Goal: Task Accomplishment & Management: Use online tool/utility

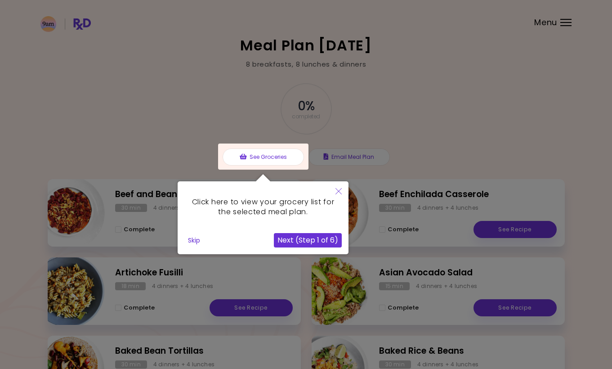
click at [341, 190] on icon "Close" at bounding box center [339, 191] width 6 height 6
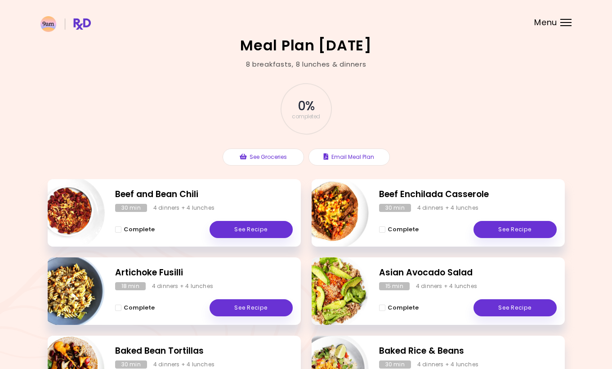
click at [560, 27] on header at bounding box center [306, 18] width 612 height 36
click at [563, 23] on div "Menu" at bounding box center [565, 22] width 11 height 7
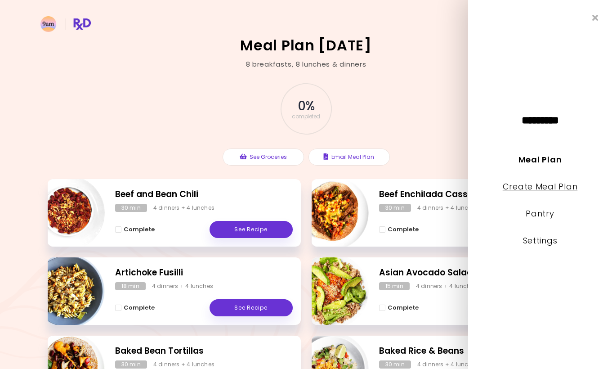
click at [552, 190] on link "Create Meal Plan" at bounding box center [540, 186] width 75 height 11
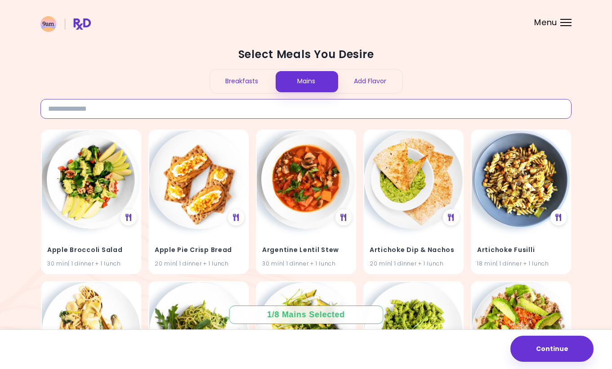
click at [131, 113] on input at bounding box center [305, 109] width 531 height 20
type input "*******"
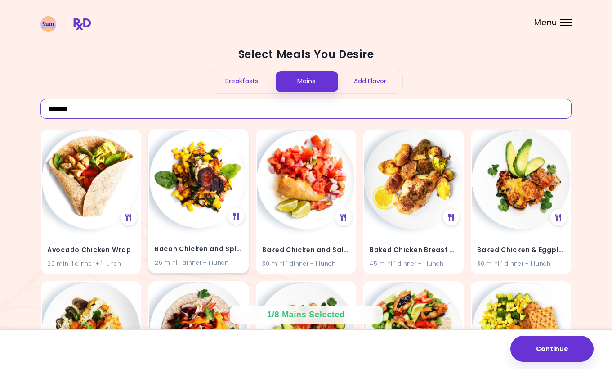
scroll to position [63, 0]
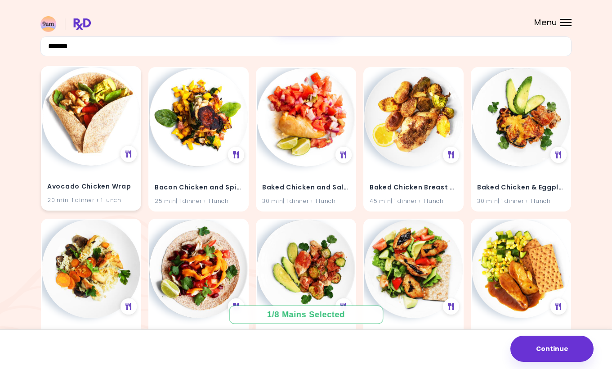
click at [109, 143] on img at bounding box center [91, 116] width 99 height 99
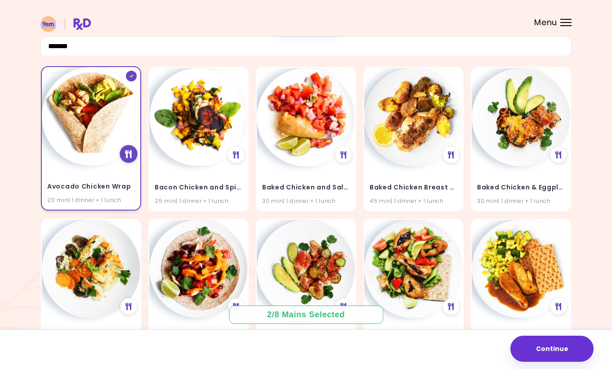
click at [128, 154] on icon at bounding box center [128, 154] width 7 height 8
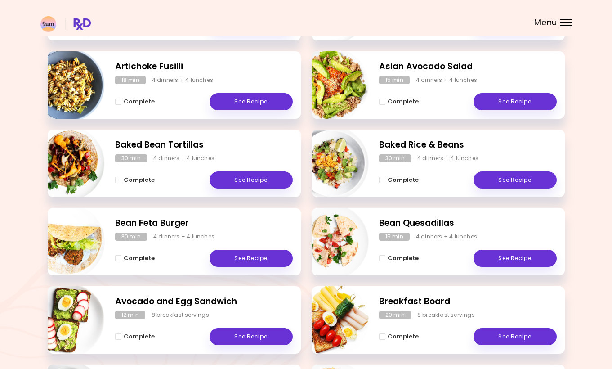
scroll to position [282, 0]
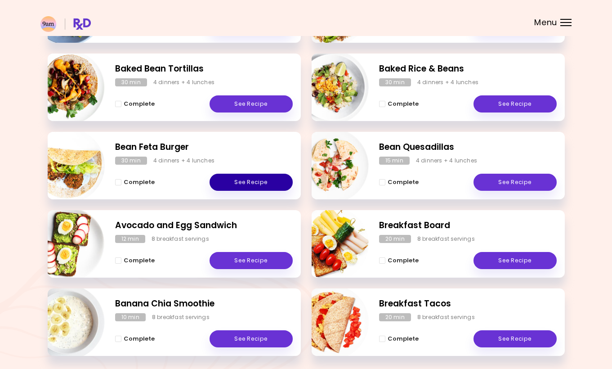
click at [245, 187] on link "See Recipe" at bounding box center [251, 182] width 83 height 17
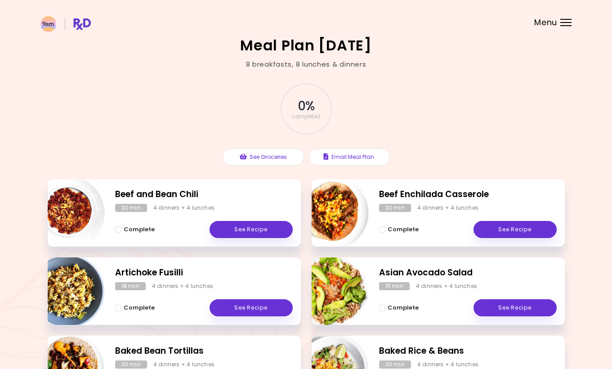
click at [558, 22] on header at bounding box center [306, 18] width 612 height 36
click at [566, 24] on div "Menu" at bounding box center [565, 22] width 11 height 7
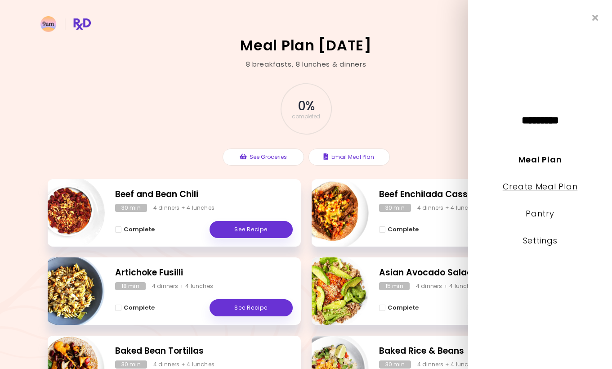
click at [541, 190] on link "Create Meal Plan" at bounding box center [540, 186] width 75 height 11
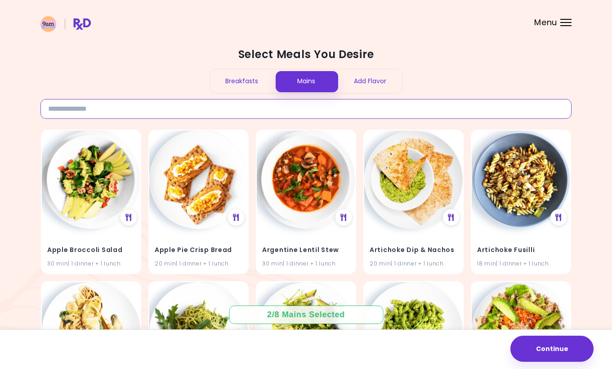
click at [78, 108] on input at bounding box center [305, 109] width 531 height 20
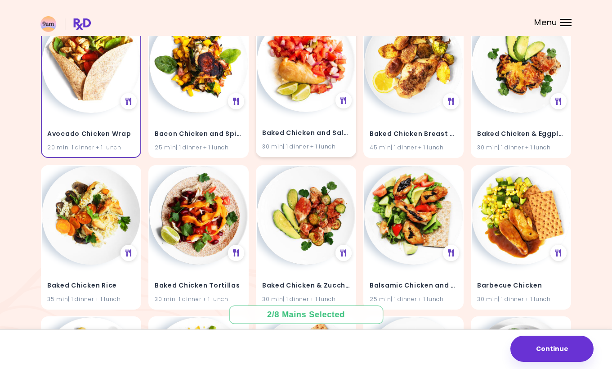
scroll to position [117, 0]
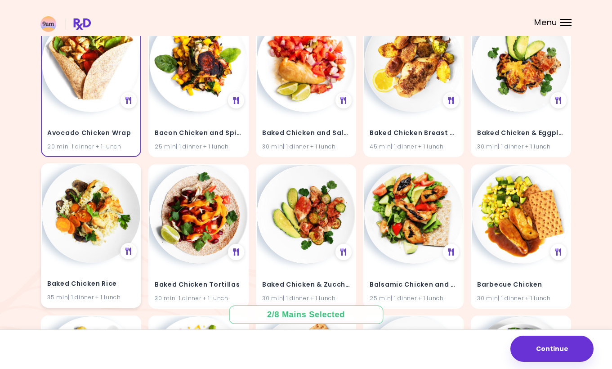
type input "*******"
click at [97, 228] on img at bounding box center [91, 213] width 99 height 99
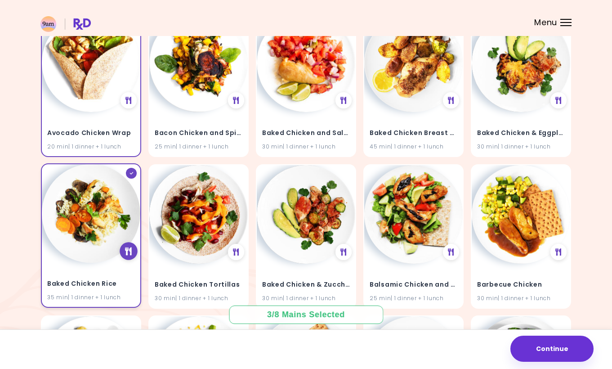
click at [129, 252] on icon at bounding box center [128, 251] width 7 height 8
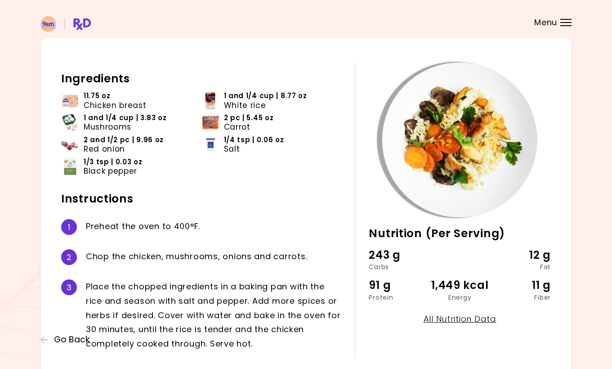
scroll to position [24, 0]
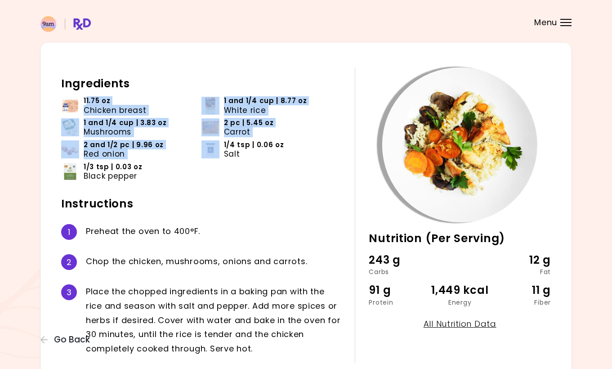
drag, startPoint x: 85, startPoint y: 99, endPoint x: 201, endPoint y: 154, distance: 127.8
click at [206, 155] on ul "11.75 oz Chicken breast 1 and 1/4 cup | 8.77 oz White rice 1 and 1/4 cup | 3.83…" at bounding box center [201, 141] width 280 height 91
click at [202, 154] on img at bounding box center [211, 149] width 18 height 18
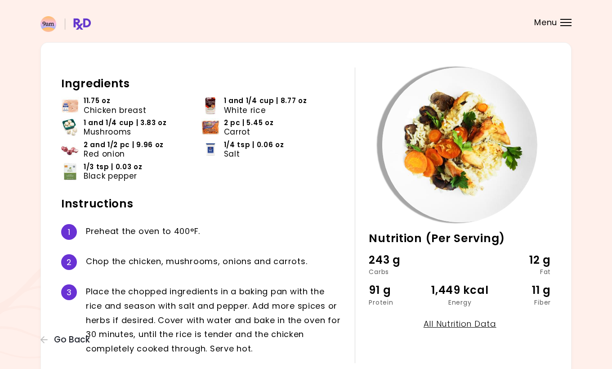
click at [244, 154] on div "1/4 tsp | 0.06 oz Salt" at bounding box center [276, 149] width 104 height 18
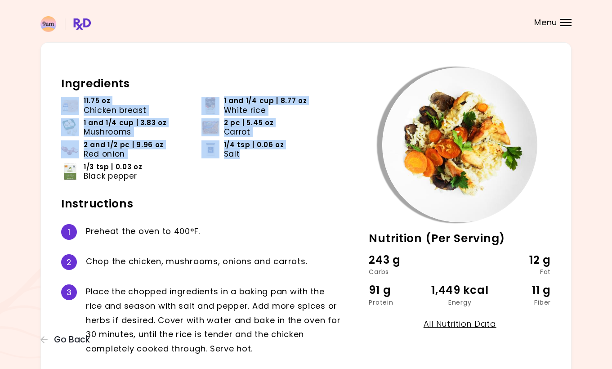
drag, startPoint x: 243, startPoint y: 154, endPoint x: 112, endPoint y: 160, distance: 130.6
click at [80, 115] on ul "11.75 oz Chicken breast 1 and 1/4 cup | 8.77 oz White rice 1 and 1/4 cup | 3.83…" at bounding box center [201, 141] width 280 height 91
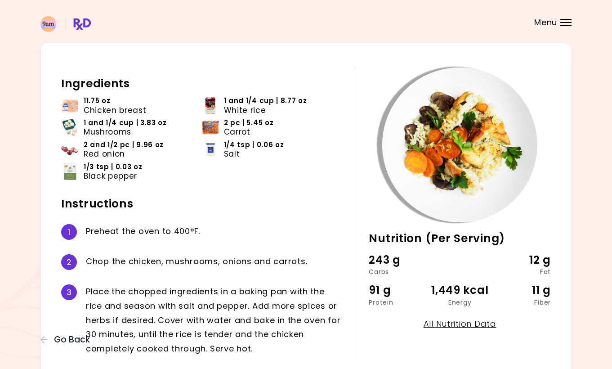
click at [135, 179] on span "Black pepper" at bounding box center [111, 175] width 54 height 9
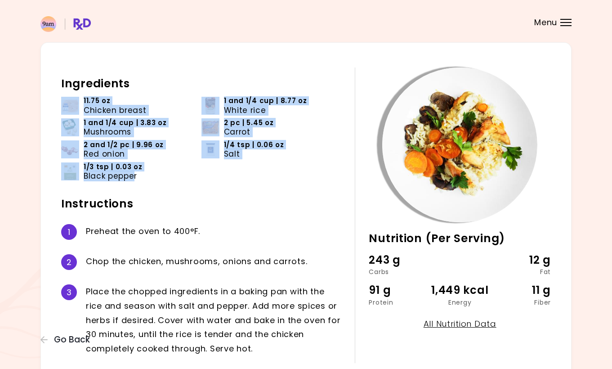
drag, startPoint x: 133, startPoint y: 177, endPoint x: 79, endPoint y: 103, distance: 91.7
click at [79, 103] on ul "11.75 oz Chicken breast 1 and 1/4 cup | 8.77 oz White rice 1 and 1/4 cup | 3.83…" at bounding box center [201, 141] width 280 height 91
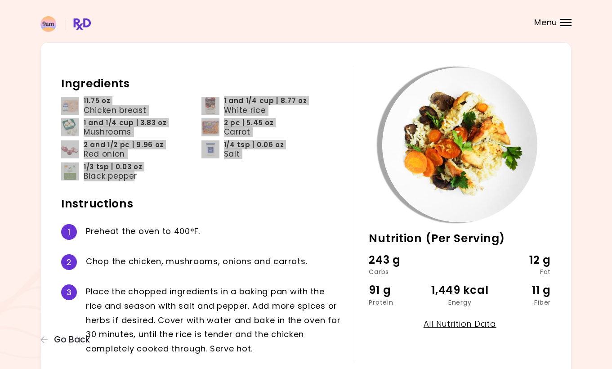
copy ul "11.75 oz Chicken breast 1 and 1/4 cup | 8.77 oz White rice 1 and 1/4 cup | 3.83…"
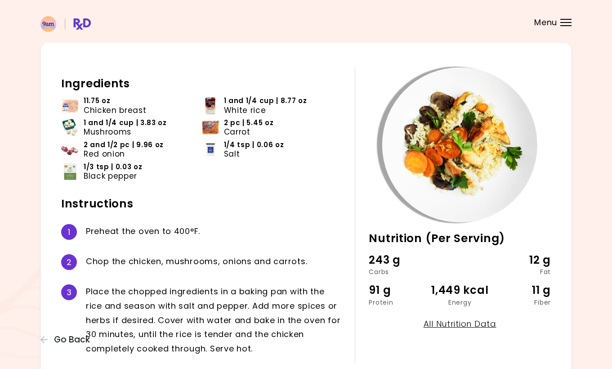
click at [61, 203] on h2 "Instructions" at bounding box center [201, 204] width 280 height 14
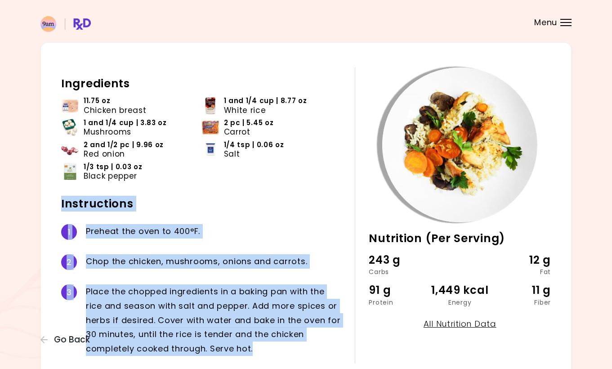
scroll to position [77, 0]
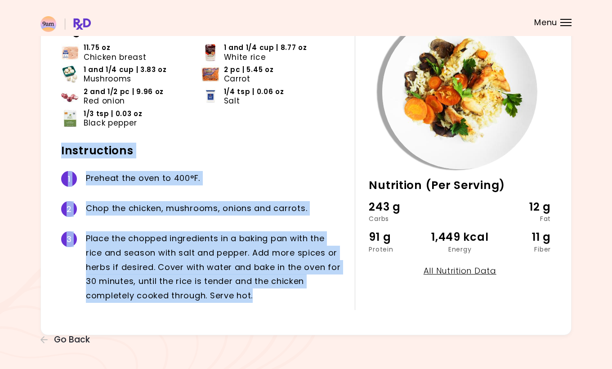
drag, startPoint x: 62, startPoint y: 204, endPoint x: 263, endPoint y: 304, distance: 224.5
click at [261, 303] on div "Ingredients 11.75 oz Chicken breast 1 and 1/4 cup | 8.77 oz White rice 1 and 1/…" at bounding box center [208, 162] width 294 height 296
copy div "Instructions 1 P r e h e a t t h e o v e n t o 4 0 0 ° F . 2 C h o p t h e c h …"
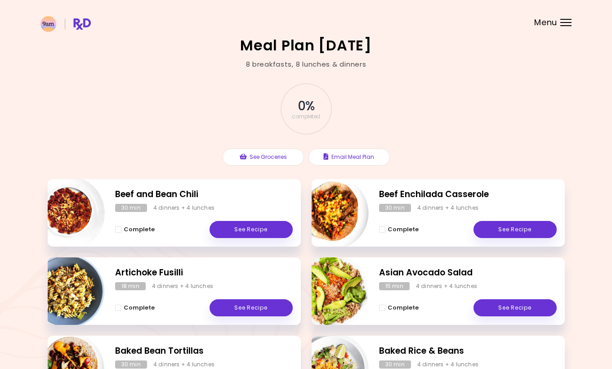
click at [565, 33] on header at bounding box center [306, 18] width 612 height 36
click at [566, 30] on header at bounding box center [306, 18] width 612 height 36
click at [567, 19] on div at bounding box center [565, 19] width 11 height 1
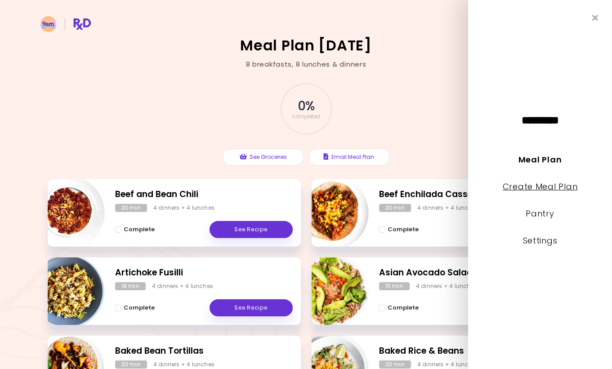
click at [541, 190] on link "Create Meal Plan" at bounding box center [540, 186] width 75 height 11
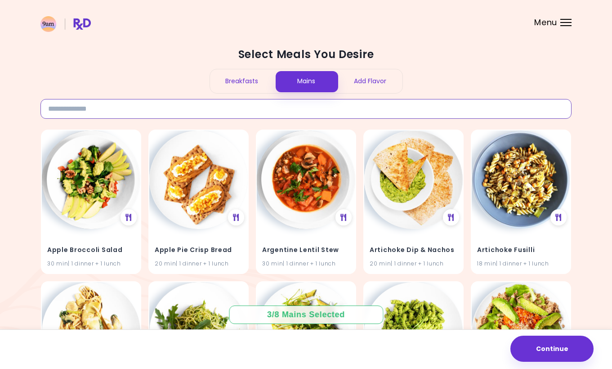
click at [254, 106] on input at bounding box center [305, 109] width 531 height 20
type input "*"
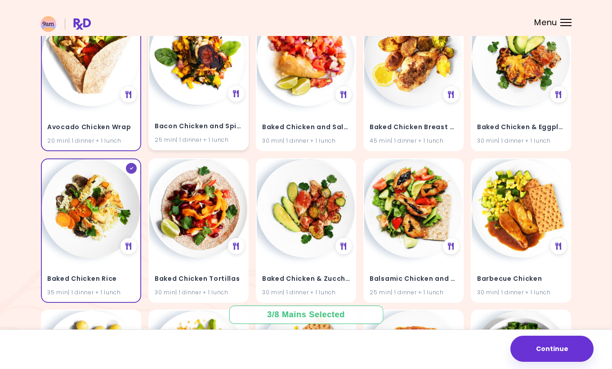
scroll to position [129, 0]
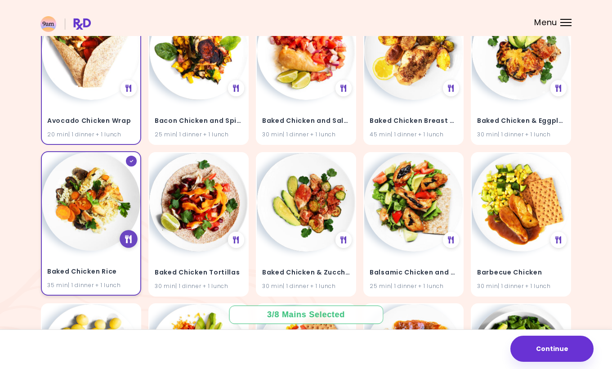
type input "*******"
click at [133, 239] on div at bounding box center [129, 239] width 18 height 18
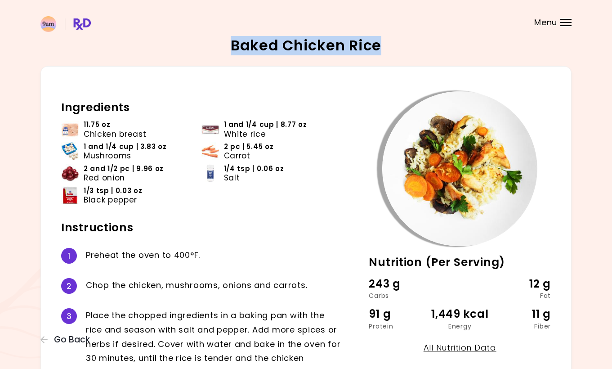
drag, startPoint x: 393, startPoint y: 45, endPoint x: 219, endPoint y: 46, distance: 174.5
click at [223, 46] on div "Baked Chicken Rice 35 min Nutrition (Per Serving) 243 g Carbs 12 g Fat 91 g Pro…" at bounding box center [305, 225] width 531 height 374
copy h2 "Baked Chicken Rice"
